Goal: Task Accomplishment & Management: Use online tool/utility

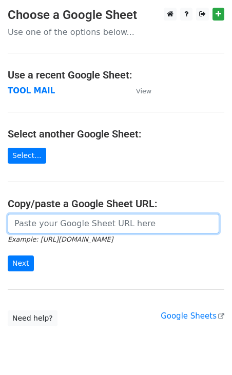
click at [37, 220] on input "url" at bounding box center [113, 223] width 211 height 19
paste input "https://docs.google.com/spreadsheets/d/1vd7EzPSUNhHKhCbIzS09oha7XNCPlPNYcOUOtC1…"
type input "https://docs.google.com/spreadsheets/d/1vd7EzPSUNhHKhCbIzS09oha7XNCPlPNYcOUOtC1…"
click at [8, 256] on input "Next" at bounding box center [21, 264] width 26 height 16
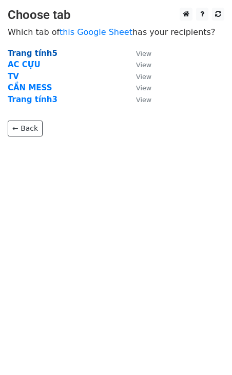
click at [34, 52] on strong "Trang tính5" at bounding box center [33, 53] width 50 height 9
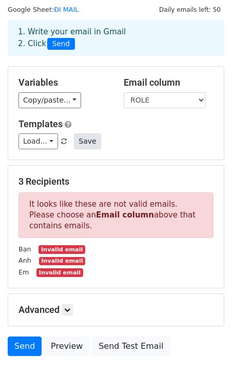
scroll to position [35, 0]
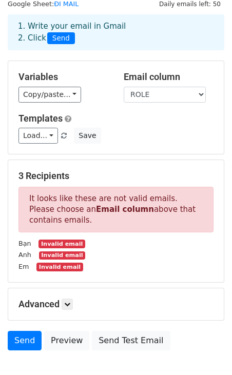
click at [144, 271] on div "Em Invalid email" at bounding box center [116, 267] width 210 height 12
click at [147, 90] on select "ROLE NAME ROLE" at bounding box center [165, 95] width 82 height 16
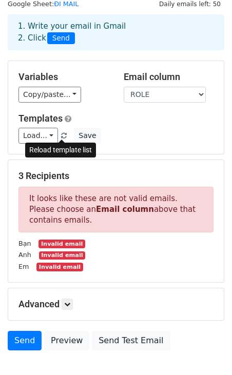
click at [64, 138] on span at bounding box center [64, 136] width 6 height 7
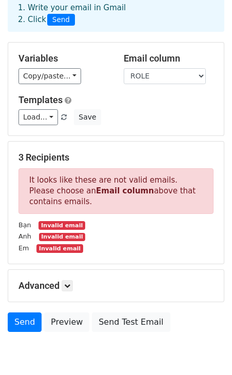
scroll to position [98, 0]
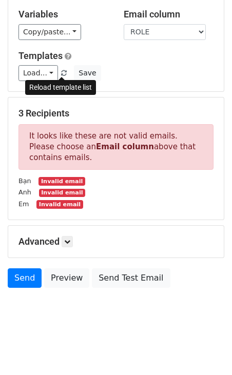
click at [61, 74] on span at bounding box center [64, 73] width 6 height 7
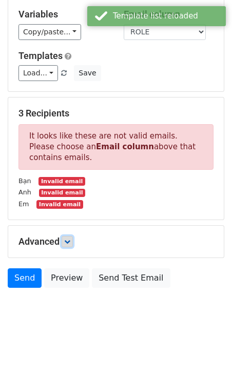
click at [70, 246] on link at bounding box center [67, 241] width 11 height 11
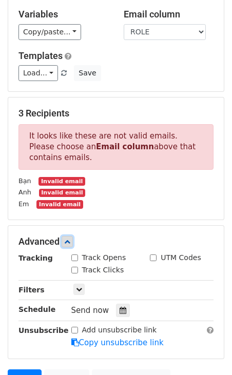
click at [70, 243] on icon at bounding box center [67, 242] width 6 height 6
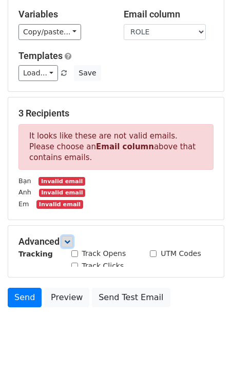
scroll to position [0, 0]
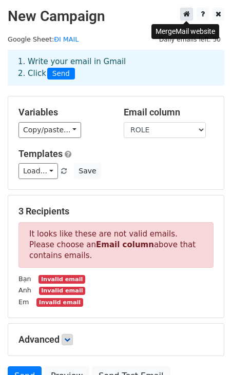
click at [185, 15] on icon at bounding box center [186, 13] width 7 height 7
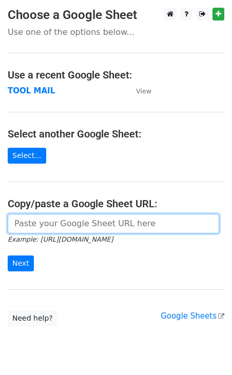
click at [43, 225] on input "url" at bounding box center [113, 223] width 211 height 19
paste input "https://docs.google.com/spreadsheets/d/1vd7EzPSUNhHKhCbIzS09oha7XNCPlPNYcOUOtC1…"
type input "https://docs.google.com/spreadsheets/d/1vd7EzPSUNhHKhCbIzS09oha7XNCPlPNYcOUOtC1…"
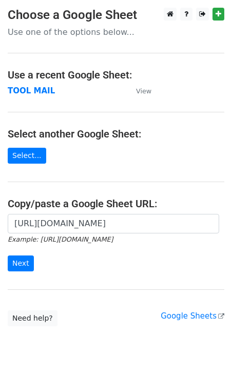
click at [67, 282] on main "Choose a Google Sheet Use one of the options below... Use a recent Google Sheet…" at bounding box center [116, 167] width 232 height 319
click at [19, 257] on input "Next" at bounding box center [21, 264] width 26 height 16
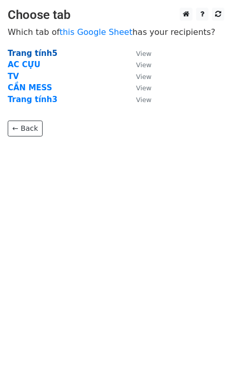
click at [19, 50] on strong "Trang tính5" at bounding box center [33, 53] width 50 height 9
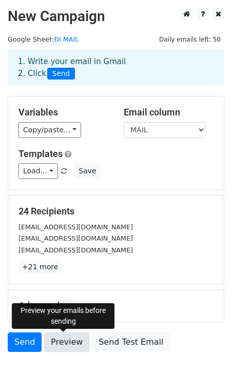
click at [65, 341] on link "Preview" at bounding box center [66, 342] width 45 height 19
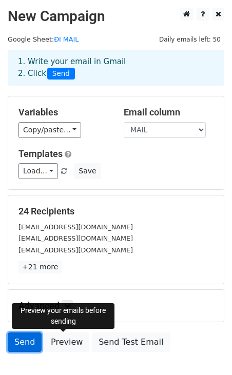
click at [28, 342] on link "Send" at bounding box center [25, 342] width 34 height 19
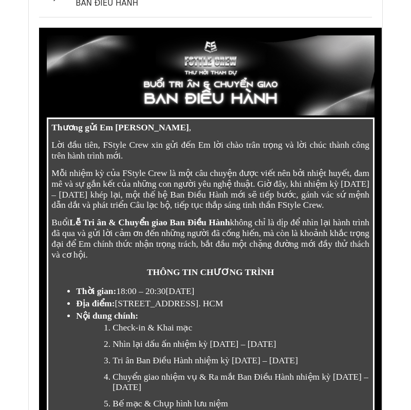
scroll to position [16376, 0]
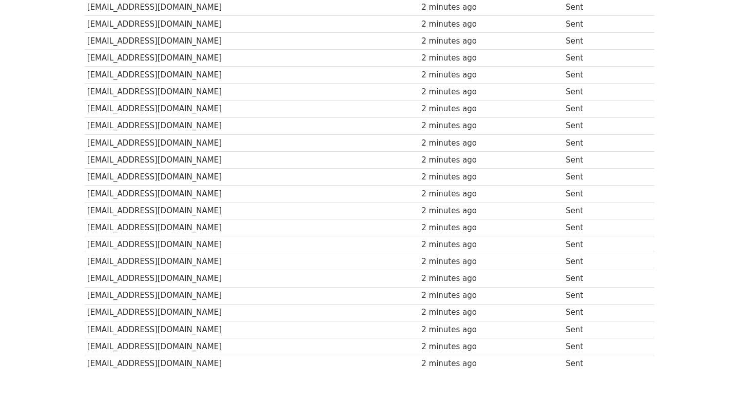
scroll to position [282, 0]
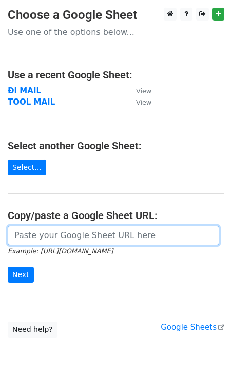
click at [37, 236] on input "url" at bounding box center [113, 235] width 211 height 19
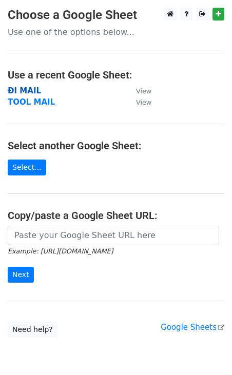
click at [23, 89] on strong "ĐI MAIL" at bounding box center [24, 90] width 33 height 9
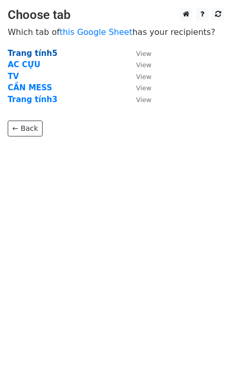
click at [27, 52] on strong "Trang tính5" at bounding box center [33, 53] width 50 height 9
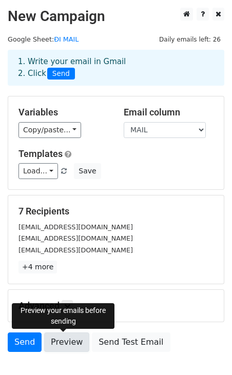
click at [68, 342] on link "Preview" at bounding box center [66, 342] width 45 height 19
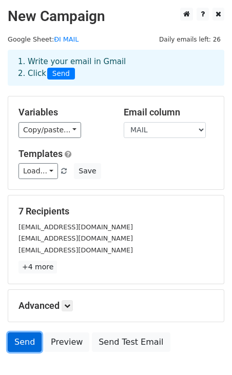
click at [21, 344] on link "Send" at bounding box center [25, 342] width 34 height 19
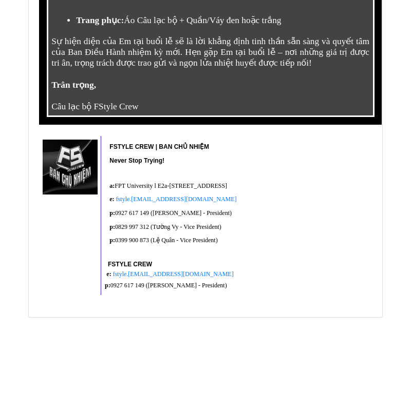
scroll to position [5440, 0]
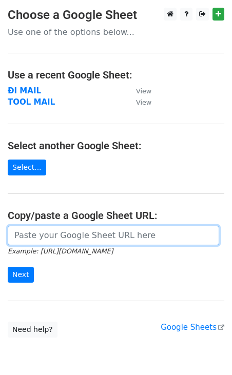
click at [35, 238] on input "url" at bounding box center [113, 235] width 211 height 19
paste input "[URL][DOMAIN_NAME]"
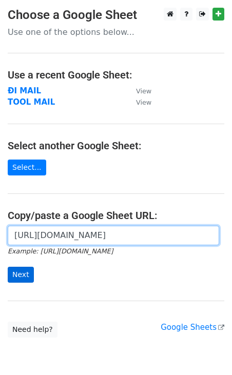
type input "[URL][DOMAIN_NAME]"
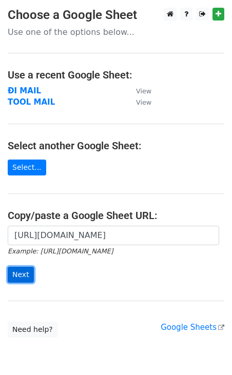
click at [18, 273] on input "Next" at bounding box center [21, 275] width 26 height 16
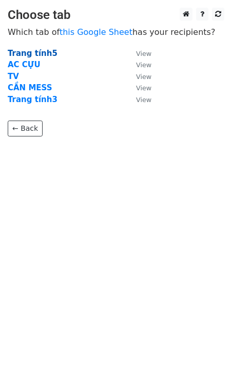
click at [28, 50] on strong "Trang tính5" at bounding box center [33, 53] width 50 height 9
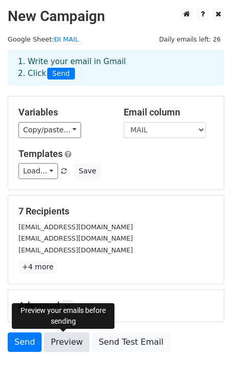
click at [61, 340] on link "Preview" at bounding box center [66, 342] width 45 height 19
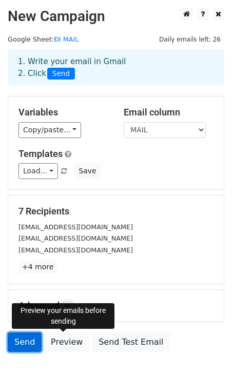
click at [26, 341] on link "Send" at bounding box center [25, 342] width 34 height 19
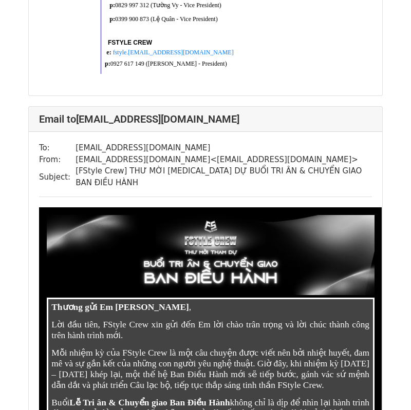
scroll to position [779, 0]
